Goal: Task Accomplishment & Management: Use online tool/utility

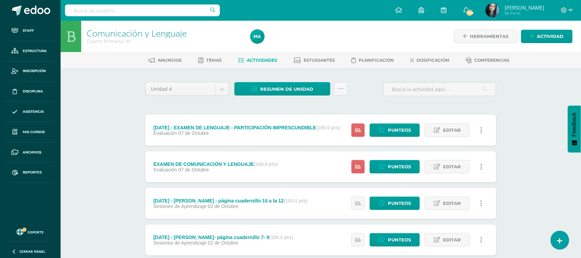
click at [481, 166] on icon at bounding box center [482, 167] width 2 height 8
click at [459, 212] on link "Eliminar" at bounding box center [469, 210] width 71 height 11
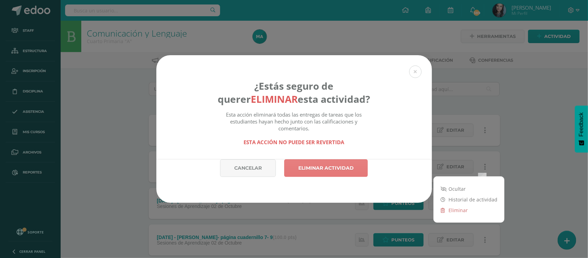
click at [334, 164] on link "Eliminar actividad" at bounding box center [326, 168] width 84 height 18
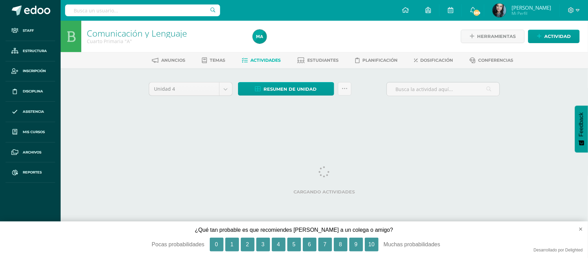
click at [386, 108] on div "Unidad 4 Unidad 1 Unidad 2 Unidad 3 Unidad 4 Resumen de unidad Descargar como H…" at bounding box center [324, 98] width 357 height 33
click at [342, 91] on icon at bounding box center [345, 89] width 6 height 6
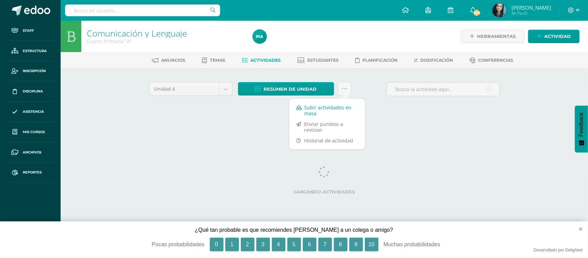
click at [326, 106] on link "Subir actividades en masa" at bounding box center [327, 110] width 76 height 17
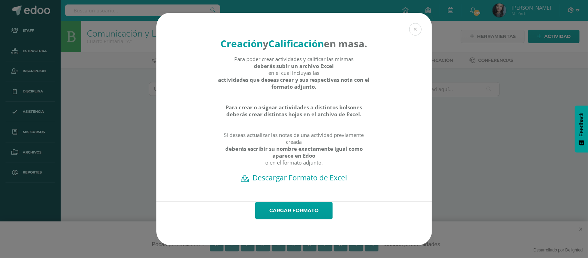
click at [310, 182] on h2 "Descargar Formato de Excel" at bounding box center [293, 178] width 251 height 10
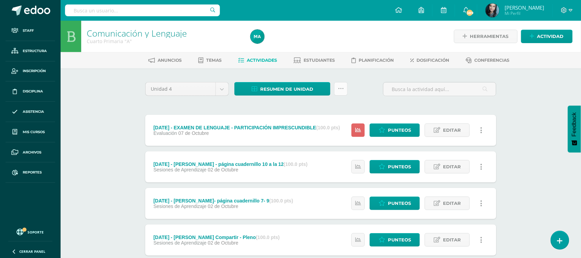
click at [343, 86] on icon at bounding box center [341, 89] width 6 height 6
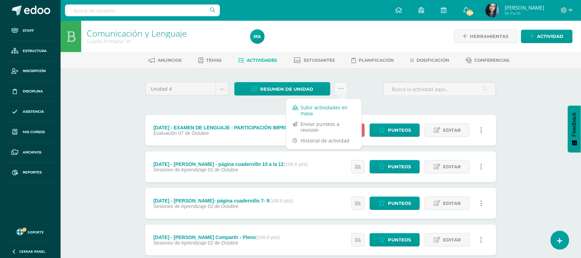
click at [336, 106] on link "Subir actividades en masa" at bounding box center [324, 110] width 76 height 17
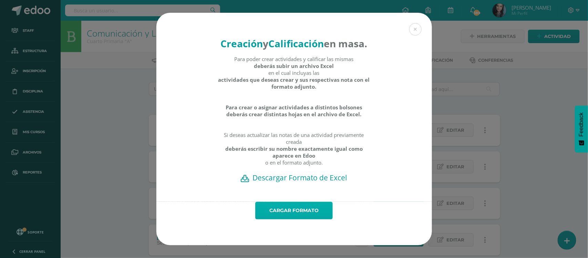
click at [293, 219] on link "Cargar formato" at bounding box center [293, 210] width 77 height 18
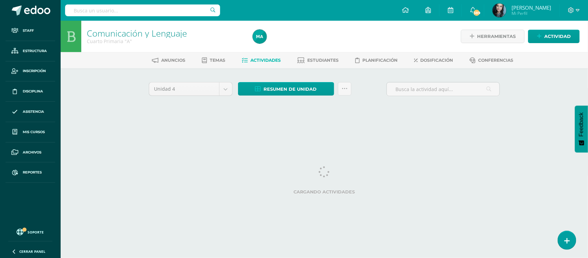
click at [219, 128] on html "Actividades Cargadas Exitosamente. Staff Estructura Inscripción Disciplina Asis…" at bounding box center [294, 64] width 588 height 128
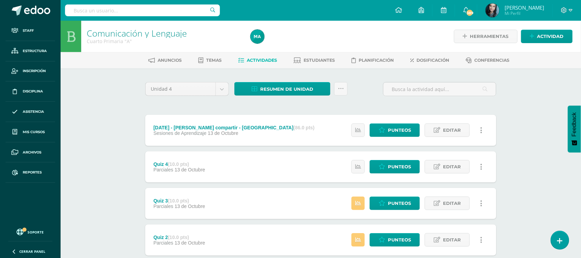
click at [363, 198] on link at bounding box center [358, 202] width 13 height 13
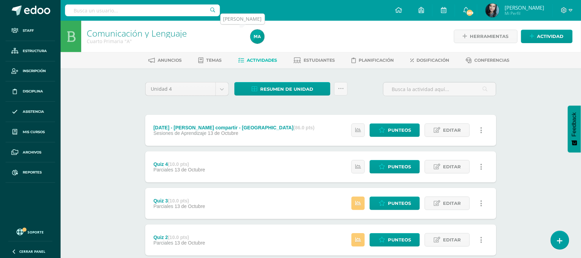
click at [259, 33] on img at bounding box center [258, 37] width 14 height 14
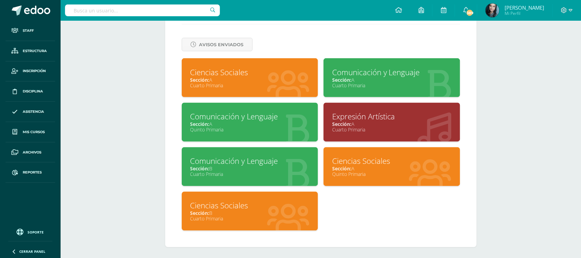
click at [231, 70] on div "Ciencias Sociales" at bounding box center [250, 72] width 120 height 11
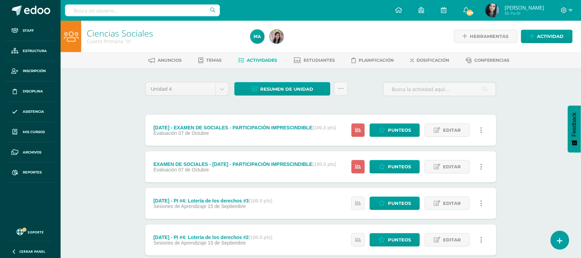
click at [483, 127] on link at bounding box center [481, 129] width 13 height 13
click at [461, 169] on link "Eliminar" at bounding box center [469, 173] width 71 height 11
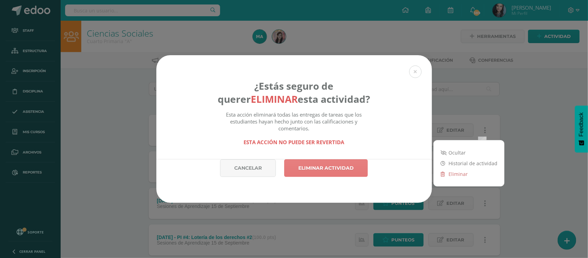
click at [342, 166] on link "Eliminar actividad" at bounding box center [326, 168] width 84 height 18
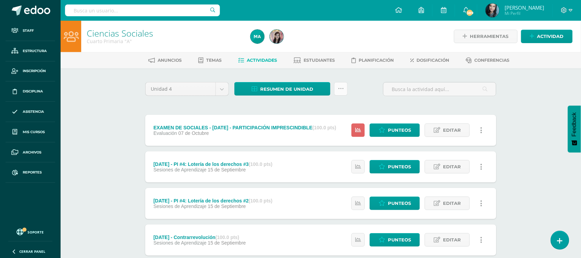
click at [343, 91] on icon at bounding box center [341, 89] width 6 height 6
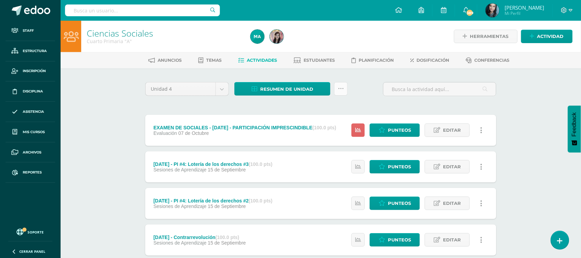
click at [338, 85] on link at bounding box center [340, 88] width 13 height 13
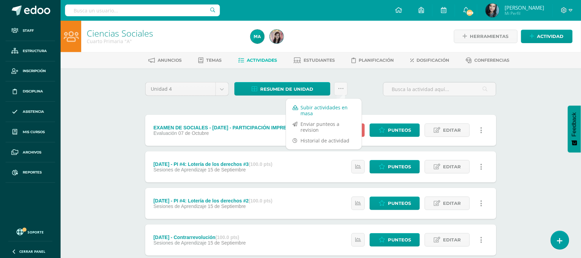
click at [328, 108] on link "Subir actividades en masa" at bounding box center [324, 110] width 76 height 17
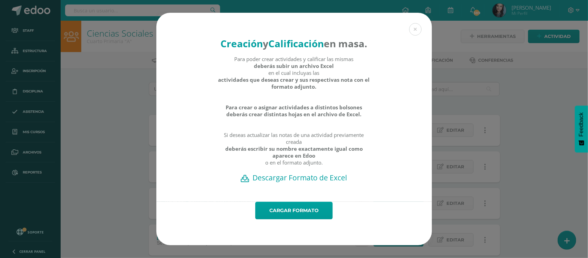
click at [312, 182] on h2 "Descargar Formato de Excel" at bounding box center [293, 178] width 251 height 10
click at [414, 23] on button at bounding box center [415, 29] width 12 height 12
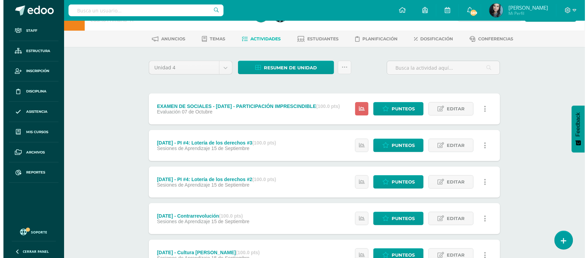
scroll to position [22, 0]
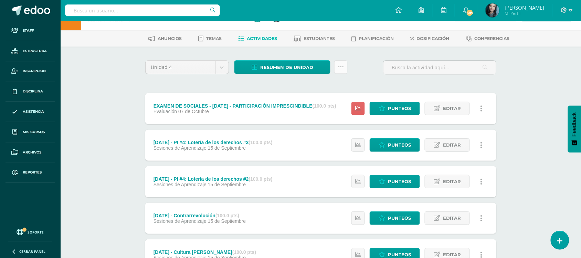
click at [345, 71] on link at bounding box center [340, 66] width 13 height 13
click at [329, 87] on link "Subir actividades en masa" at bounding box center [324, 88] width 76 height 17
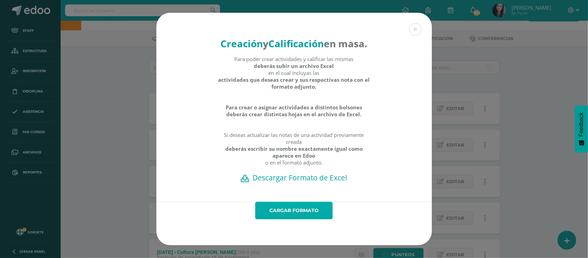
click at [297, 216] on link "Cargar formato" at bounding box center [293, 210] width 77 height 18
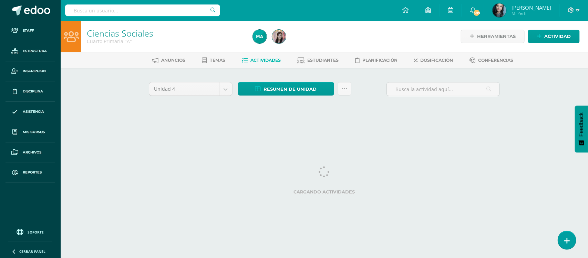
click at [397, 30] on div at bounding box center [334, 36] width 169 height 31
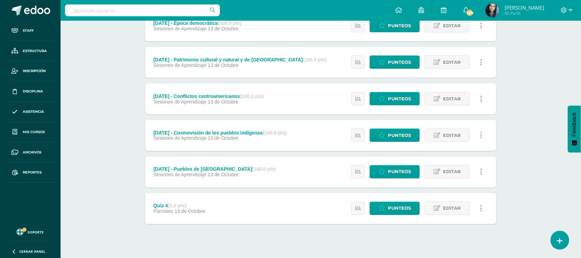
scroll to position [251, 0]
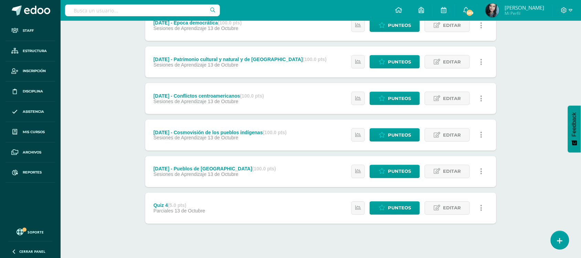
click at [538, 90] on div "Ciencias Sociales Cuarto Primaria "A" Herramientas Detalle de asistencias Activ…" at bounding box center [321, 18] width 521 height 497
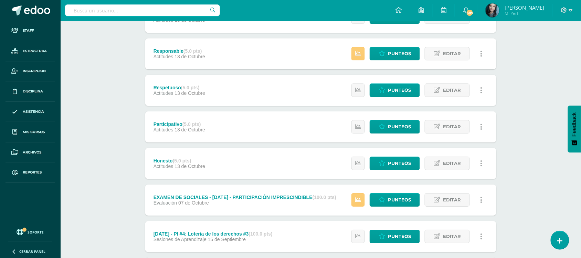
scroll to position [710, 0]
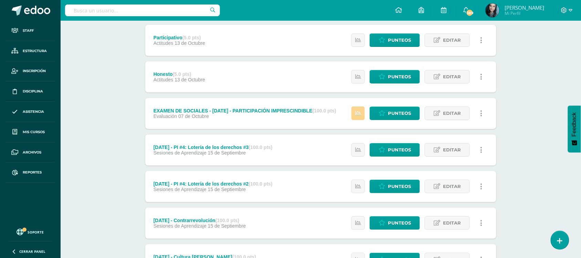
click at [361, 112] on icon at bounding box center [358, 113] width 6 height 6
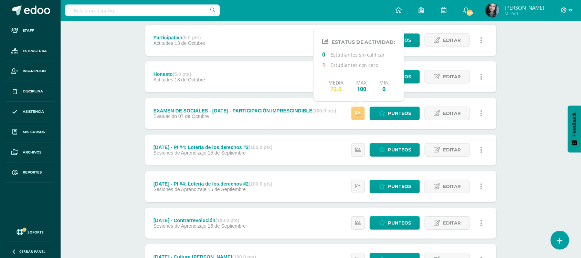
drag, startPoint x: 521, startPoint y: 89, endPoint x: 221, endPoint y: 42, distance: 303.0
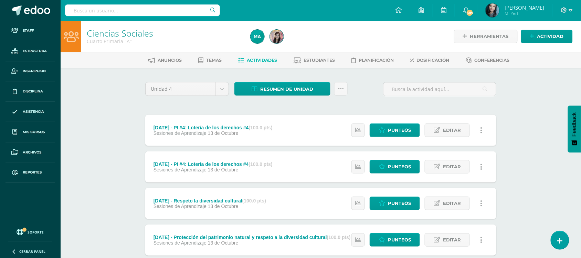
click at [257, 35] on img at bounding box center [258, 37] width 14 height 14
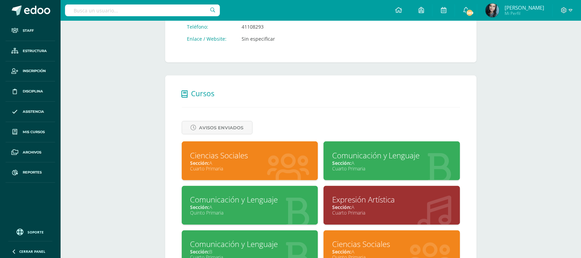
drag, startPoint x: 242, startPoint y: 240, endPoint x: 513, endPoint y: 35, distance: 340.5
click at [242, 240] on div "Comunicación y Lenguaje" at bounding box center [250, 244] width 120 height 11
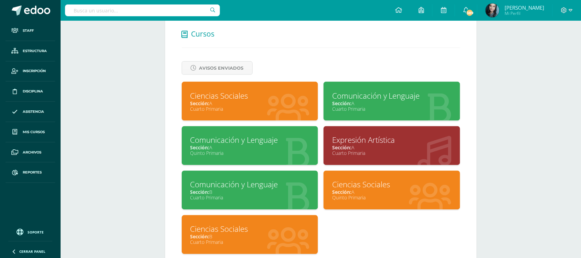
scroll to position [277, 0]
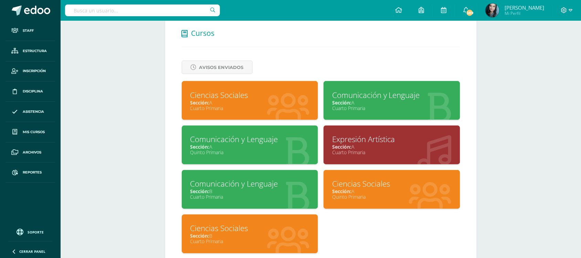
click at [273, 185] on div "Comunicación y Lenguaje" at bounding box center [250, 183] width 120 height 11
click at [209, 181] on div "Comunicación y Lenguaje" at bounding box center [250, 183] width 120 height 11
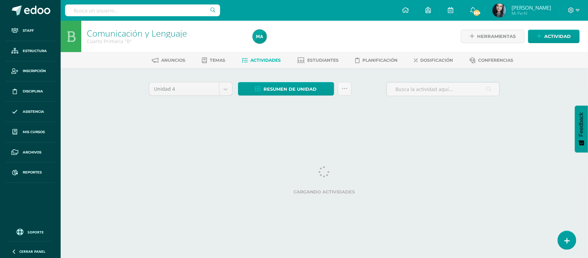
click at [269, 128] on html "Staff Estructura Inscripción Disciplina Asistencia Mis cursos Archivos Reportes…" at bounding box center [294, 64] width 588 height 128
click at [343, 86] on icon at bounding box center [345, 89] width 6 height 6
click at [371, 94] on div "Unidad 4 Unidad 1 Unidad 2 Unidad 3 Unidad 4 Resumen de unidad Descargar como H…" at bounding box center [324, 92] width 357 height 20
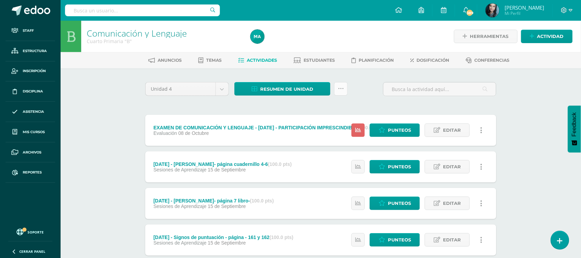
click at [338, 89] on link at bounding box center [340, 88] width 13 height 13
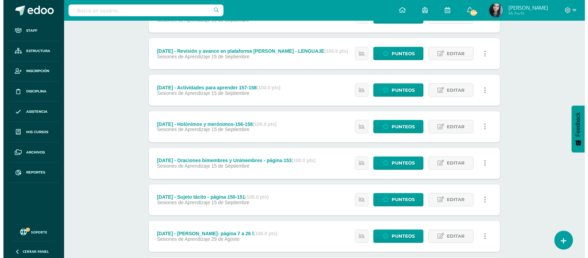
scroll to position [20, 0]
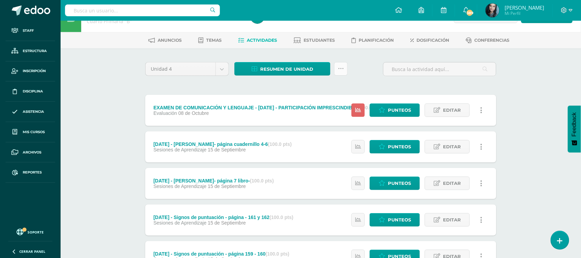
click at [344, 69] on link at bounding box center [340, 68] width 13 height 13
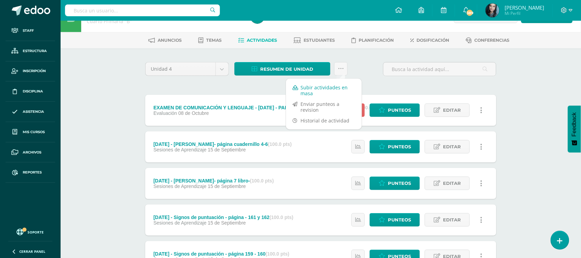
click at [329, 91] on link "Subir actividades en masa" at bounding box center [324, 90] width 76 height 17
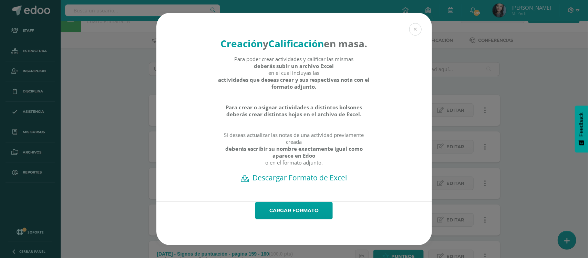
click at [307, 182] on h2 "Descargar Formato de Excel" at bounding box center [293, 178] width 251 height 10
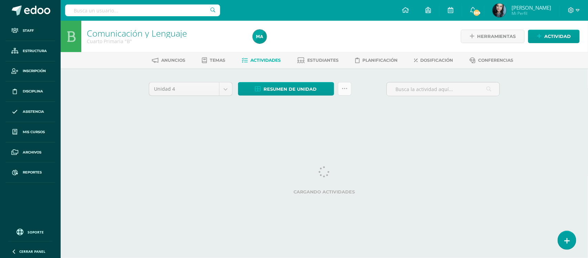
click at [345, 88] on icon at bounding box center [345, 89] width 6 height 6
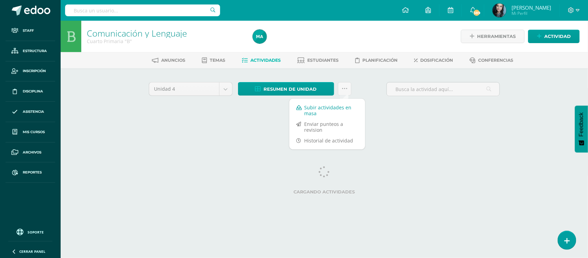
click at [324, 107] on link "Subir actividades en masa" at bounding box center [327, 110] width 76 height 17
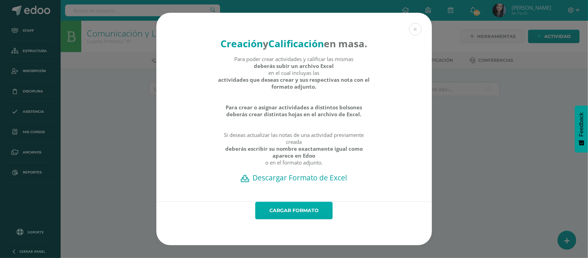
click at [300, 219] on link "Cargar formato" at bounding box center [293, 210] width 77 height 18
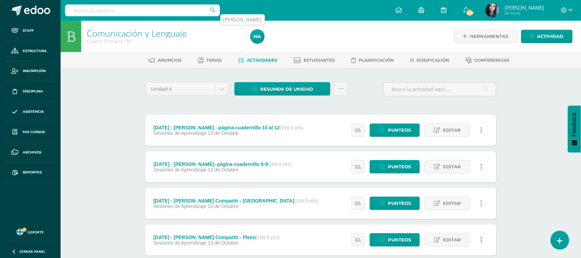
click at [253, 38] on img at bounding box center [258, 37] width 14 height 14
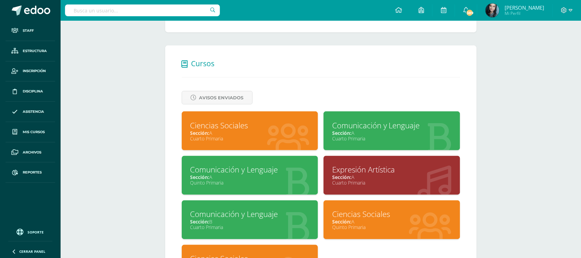
scroll to position [300, 0]
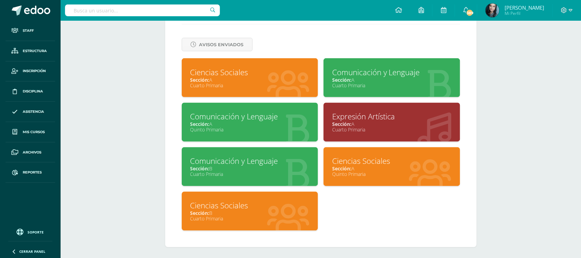
click at [230, 200] on div "Ciencias Sociales" at bounding box center [250, 205] width 120 height 11
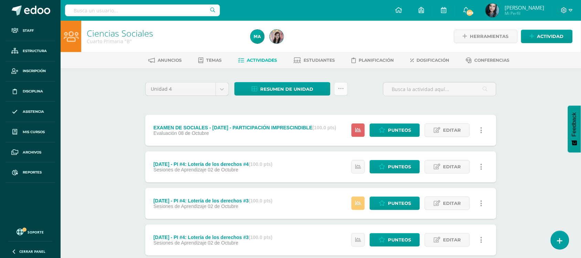
click at [340, 88] on icon at bounding box center [341, 89] width 6 height 6
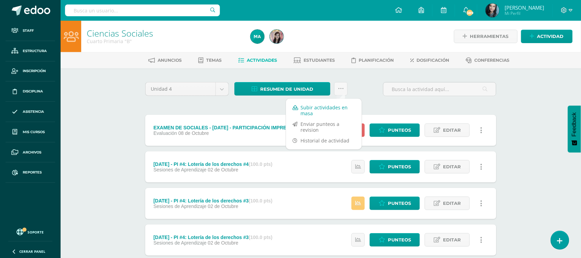
click at [325, 114] on link "Subir actividades en masa" at bounding box center [324, 110] width 76 height 17
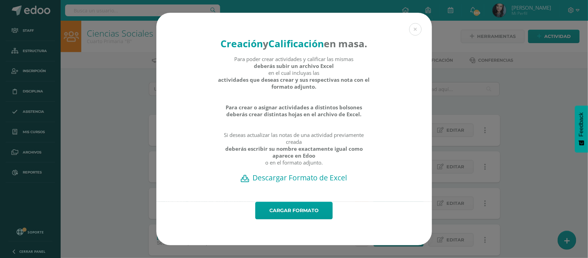
click at [302, 182] on h2 "Descargar Formato de Excel" at bounding box center [293, 178] width 251 height 10
